Goal: Task Accomplishment & Management: Use online tool/utility

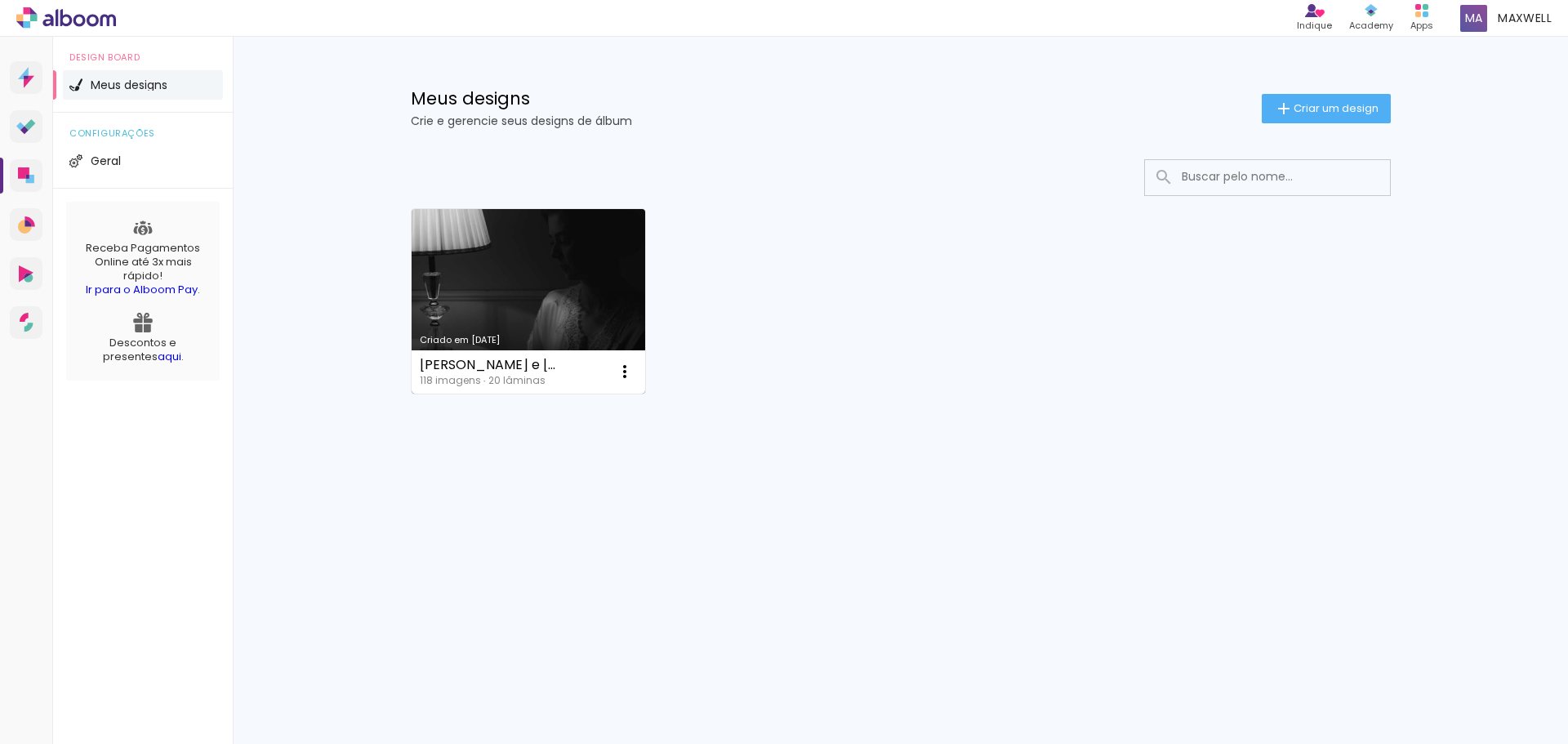
click at [553, 292] on link "Criado em [DATE]" at bounding box center [529, 302] width 234 height 185
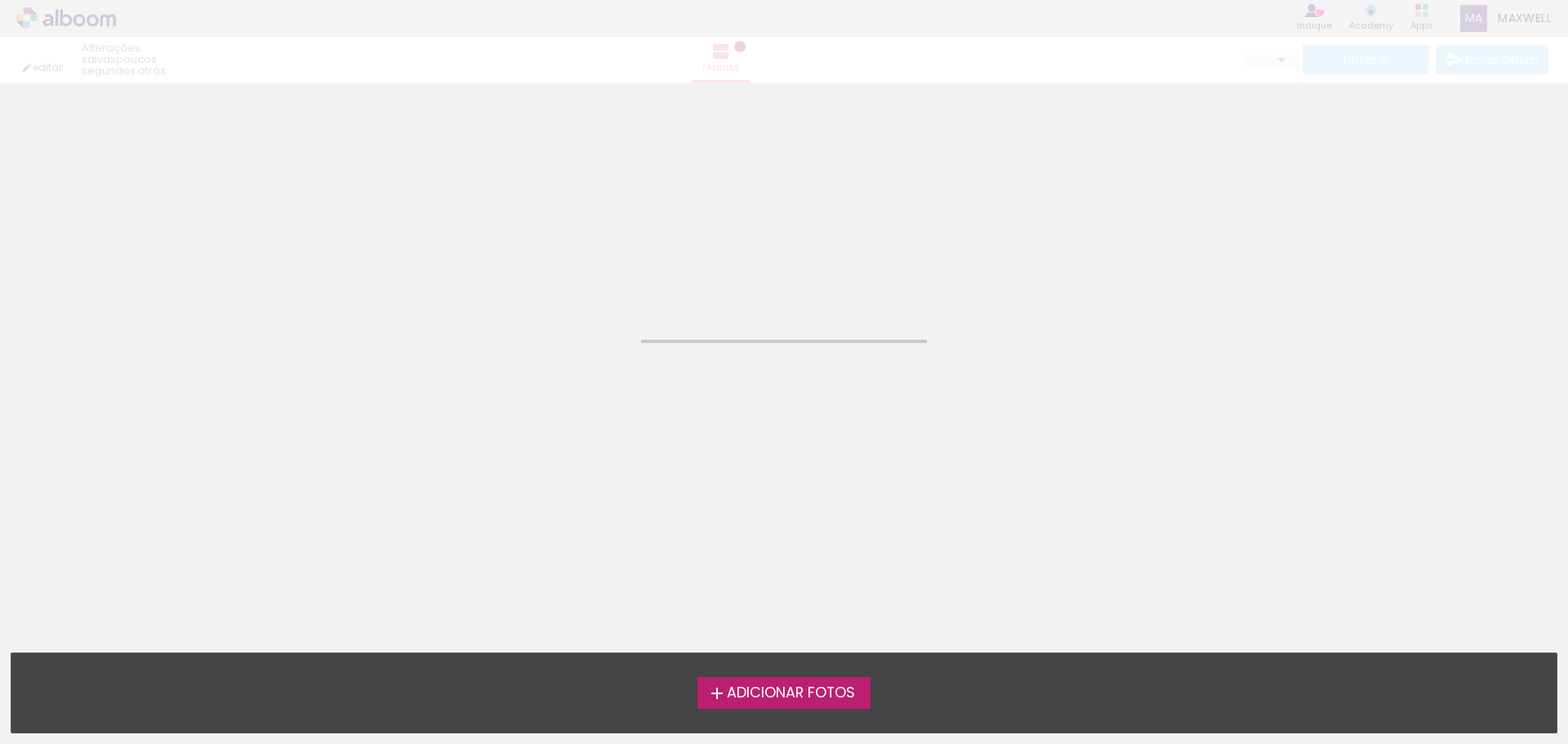
click at [553, 292] on neon-animated-pages "Confirmar Cancelar" at bounding box center [784, 413] width 1568 height 662
